Goal: Information Seeking & Learning: Learn about a topic

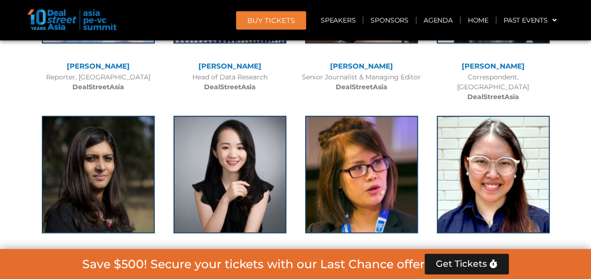
scroll to position [6497, 0]
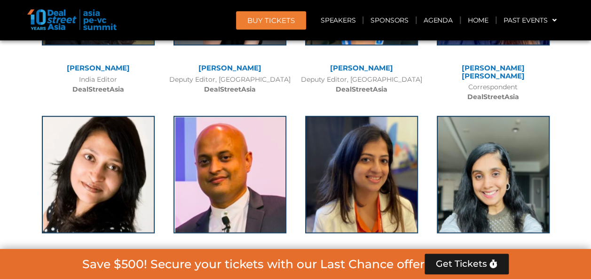
click at [508, 251] on link "[PERSON_NAME]​" at bounding box center [492, 255] width 63 height 9
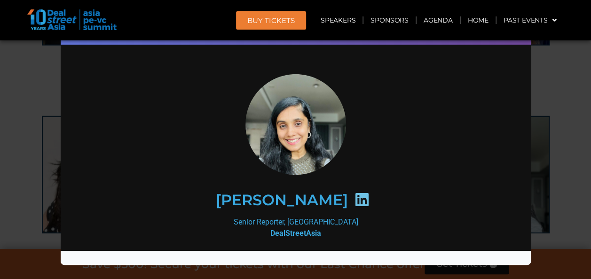
scroll to position [0, 0]
click at [366, 200] on icon at bounding box center [360, 199] width 15 height 15
click at [367, 200] on icon at bounding box center [360, 199] width 15 height 15
click at [304, 221] on div "Senior Reporter, [GEOGRAPHIC_DATA] DealStreetAsia" at bounding box center [295, 227] width 406 height 23
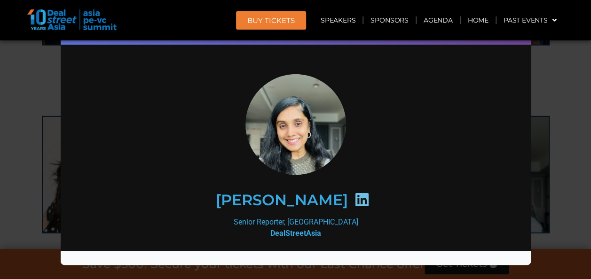
click at [301, 228] on b "DealStreetAsia" at bounding box center [295, 232] width 51 height 9
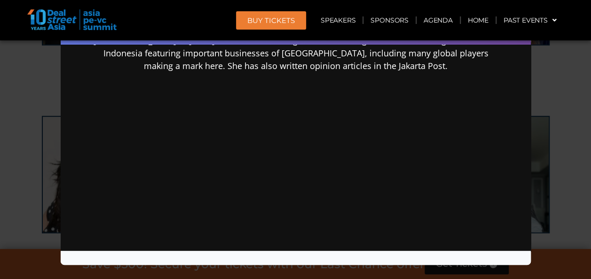
scroll to position [55, 0]
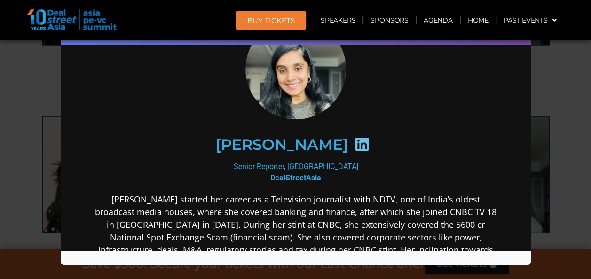
click at [295, 67] on img at bounding box center [295, 68] width 104 height 101
drag, startPoint x: 278, startPoint y: 113, endPoint x: 281, endPoint y: 128, distance: 15.5
click at [278, 112] on div "[PERSON_NAME]​" at bounding box center [295, 144] width 406 height 89
click at [283, 145] on h2 "[PERSON_NAME]​" at bounding box center [281, 144] width 132 height 15
click at [355, 140] on div at bounding box center [361, 145] width 28 height 18
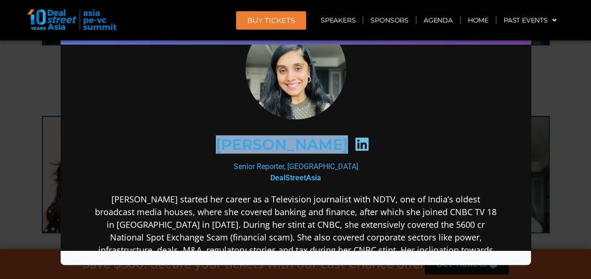
drag, startPoint x: 206, startPoint y: 144, endPoint x: 356, endPoint y: 147, distance: 149.4
click at [356, 147] on div "[PERSON_NAME]​" at bounding box center [294, 144] width 365 height 48
drag, startPoint x: 356, startPoint y: 147, endPoint x: 333, endPoint y: 144, distance: 22.7
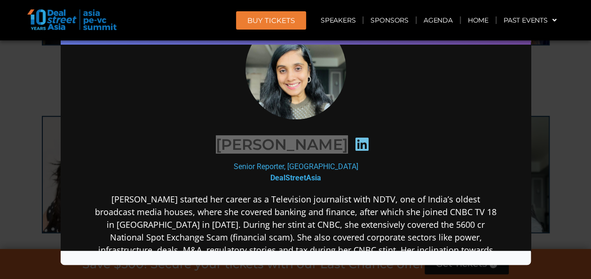
click at [554, 79] on div "Speaker Profile ×" at bounding box center [295, 139] width 591 height 279
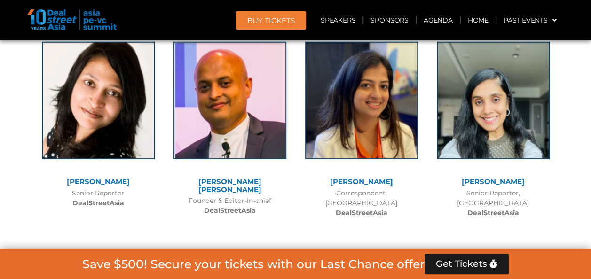
scroll to position [6591, 0]
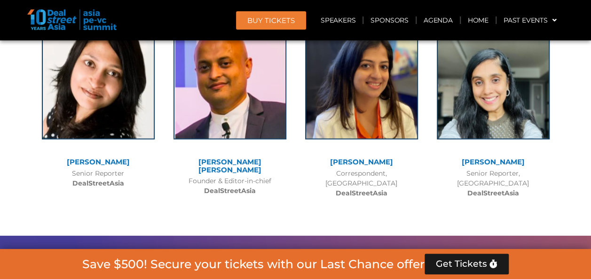
drag, startPoint x: 326, startPoint y: 89, endPoint x: 394, endPoint y: 83, distance: 67.9
click at [394, 158] on div "[PERSON_NAME]" at bounding box center [361, 162] width 122 height 8
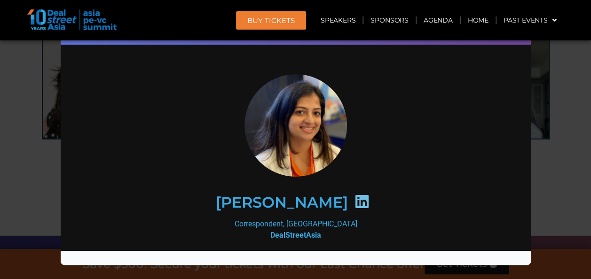
scroll to position [0, 0]
click at [353, 202] on icon at bounding box center [360, 201] width 15 height 15
